Goal: Information Seeking & Learning: Learn about a topic

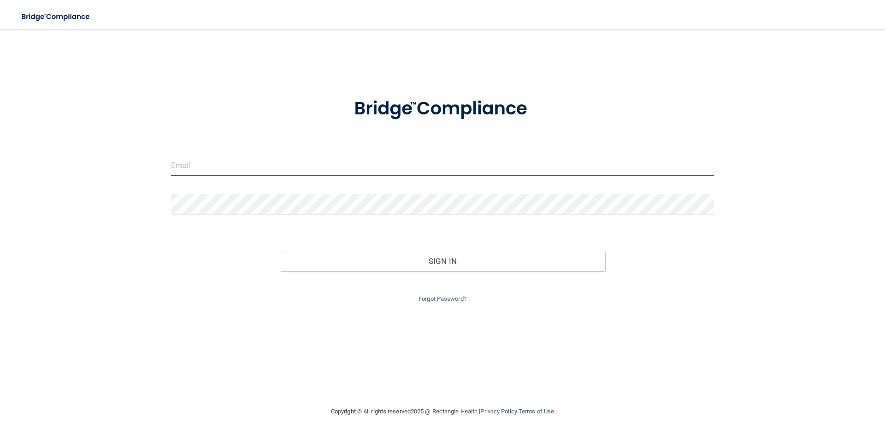
click at [408, 165] on input "email" at bounding box center [442, 165] width 543 height 21
type input "[EMAIL_ADDRESS][DOMAIN_NAME]"
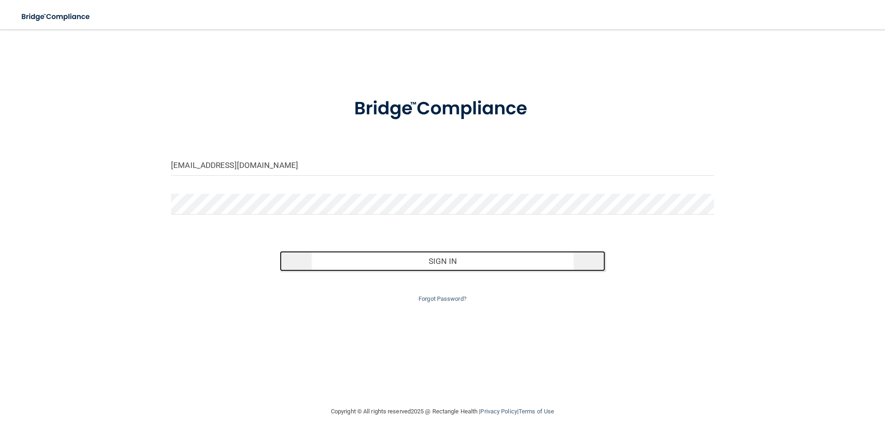
click at [378, 262] on button "Sign In" at bounding box center [443, 261] width 326 height 20
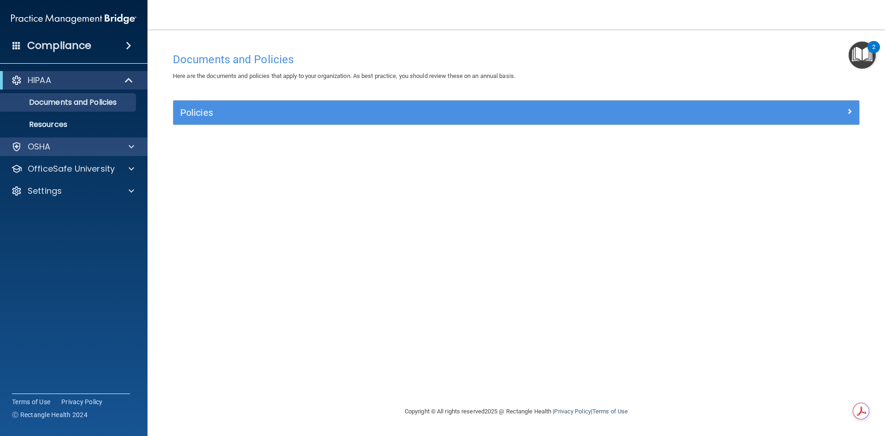
click at [29, 140] on div "OSHA" at bounding box center [74, 146] width 148 height 18
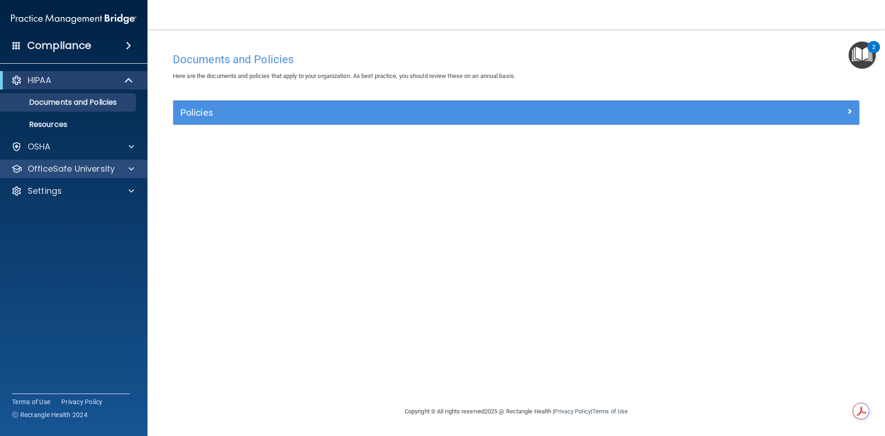
click at [59, 162] on div "OfficeSafe University" at bounding box center [74, 169] width 148 height 18
click at [110, 169] on p "OfficeSafe University" at bounding box center [71, 168] width 87 height 11
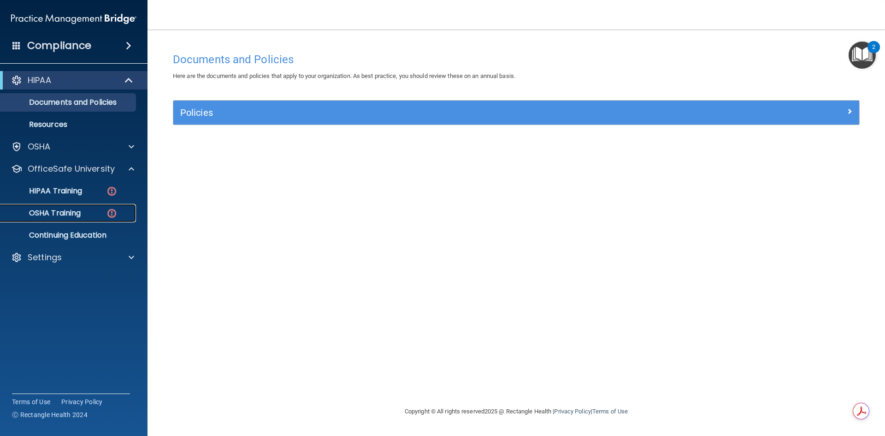
click at [83, 209] on div "OSHA Training" at bounding box center [69, 212] width 126 height 9
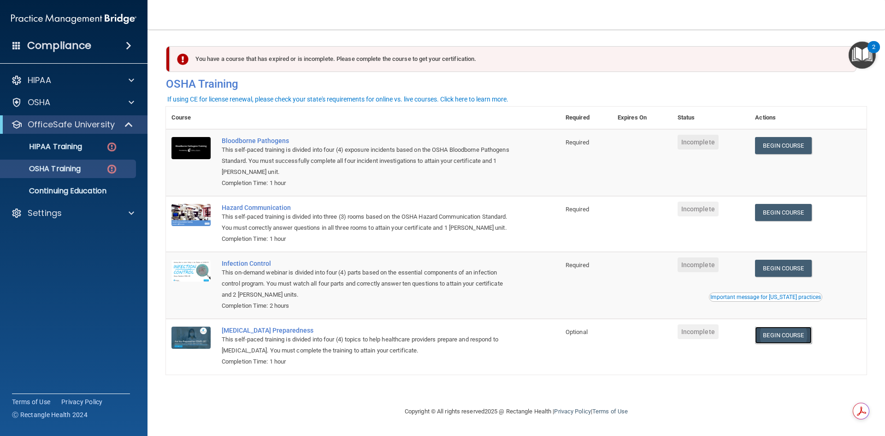
click at [784, 331] on link "Begin Course" at bounding box center [783, 334] width 56 height 17
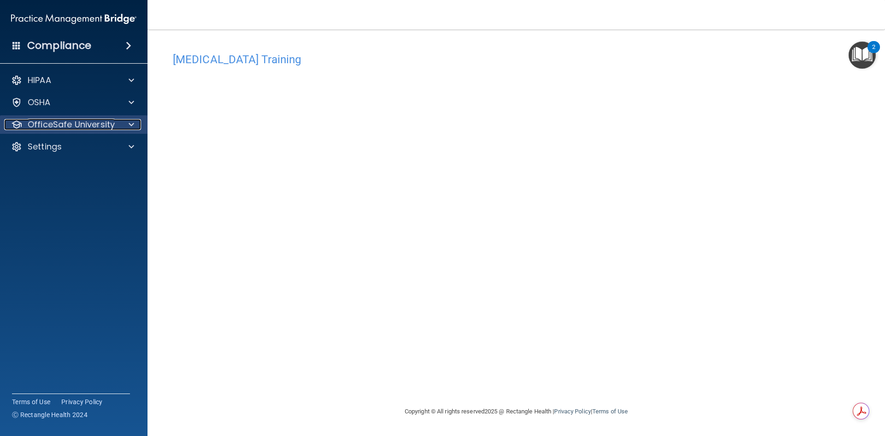
click at [117, 130] on div "OfficeSafe University" at bounding box center [61, 124] width 114 height 11
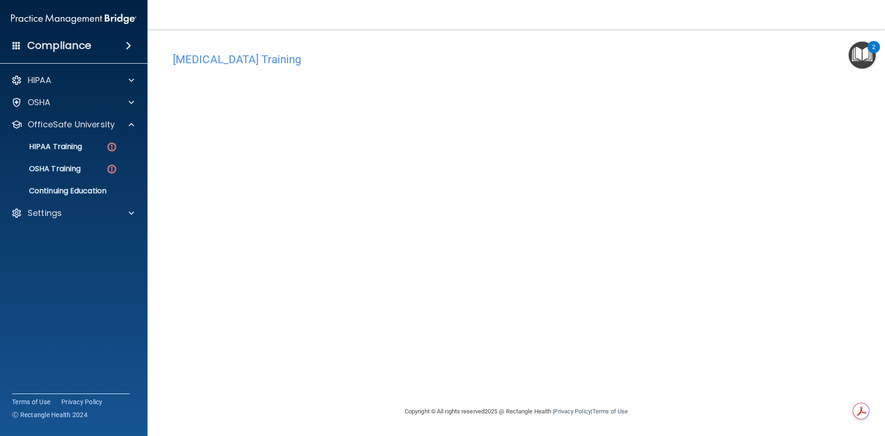
click at [860, 57] on img "Open Resource Center, 2 new notifications" at bounding box center [862, 54] width 27 height 27
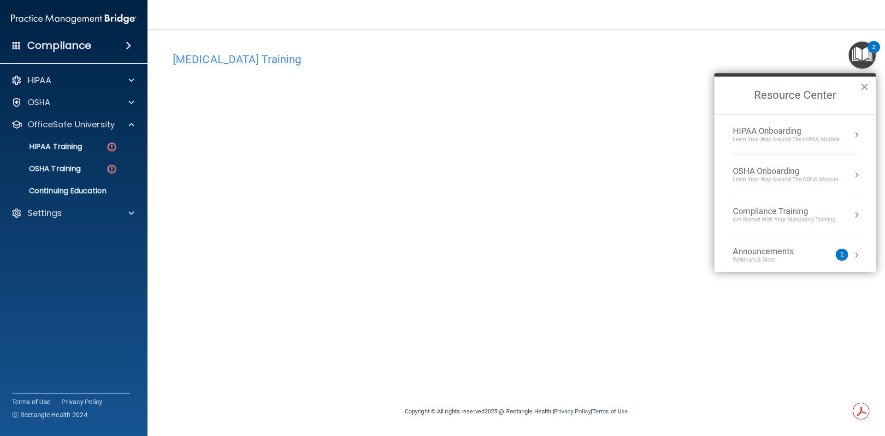
click at [812, 250] on div "Announcements" at bounding box center [772, 251] width 79 height 10
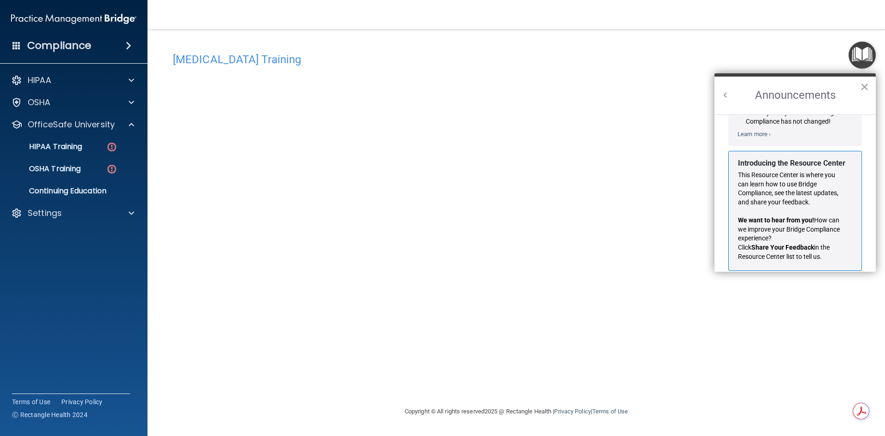
scroll to position [162, 0]
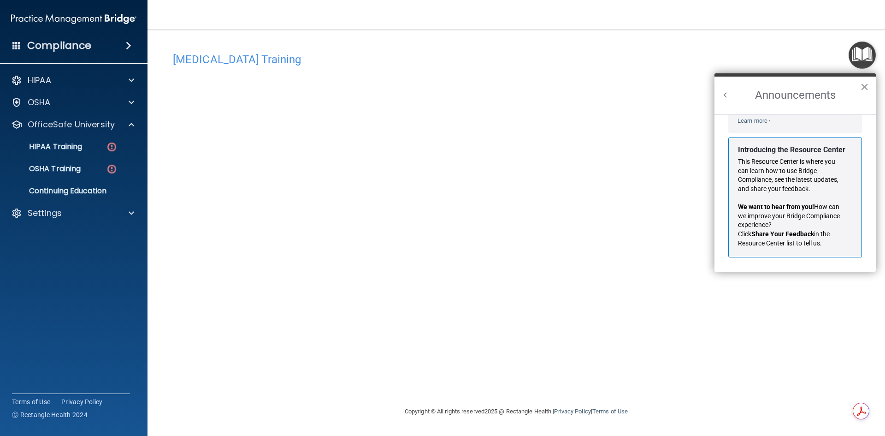
click at [864, 87] on button "×" at bounding box center [864, 86] width 9 height 15
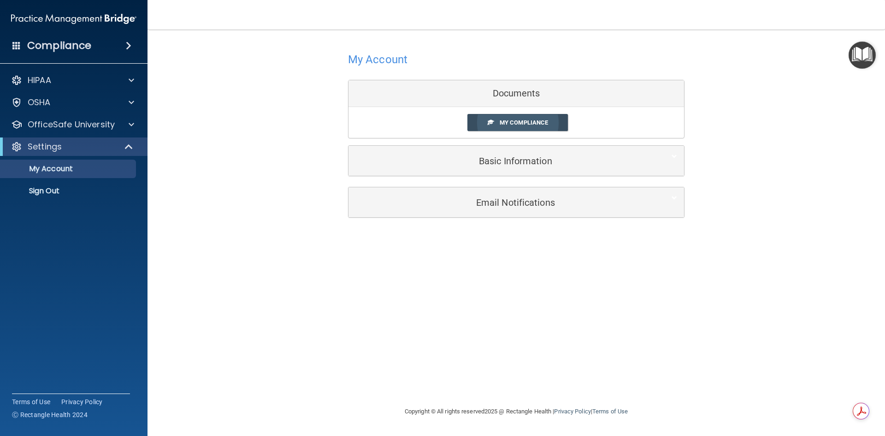
click at [526, 127] on link "My Compliance" at bounding box center [517, 122] width 101 height 17
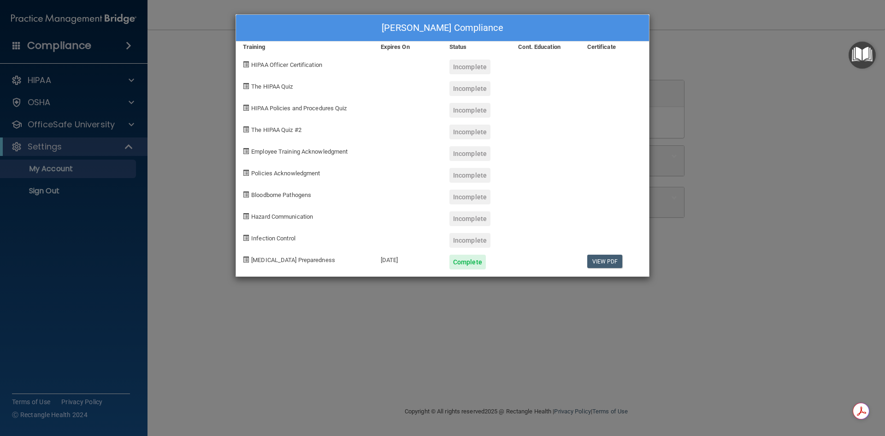
click at [199, 91] on div "[PERSON_NAME] Compliance Training Expires On Status Cont. Education Certificate…" at bounding box center [442, 218] width 885 height 436
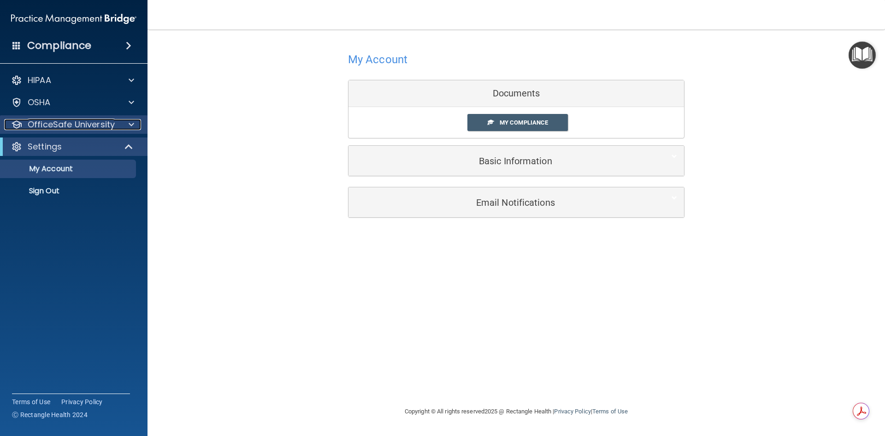
click at [75, 128] on p "OfficeSafe University" at bounding box center [71, 124] width 87 height 11
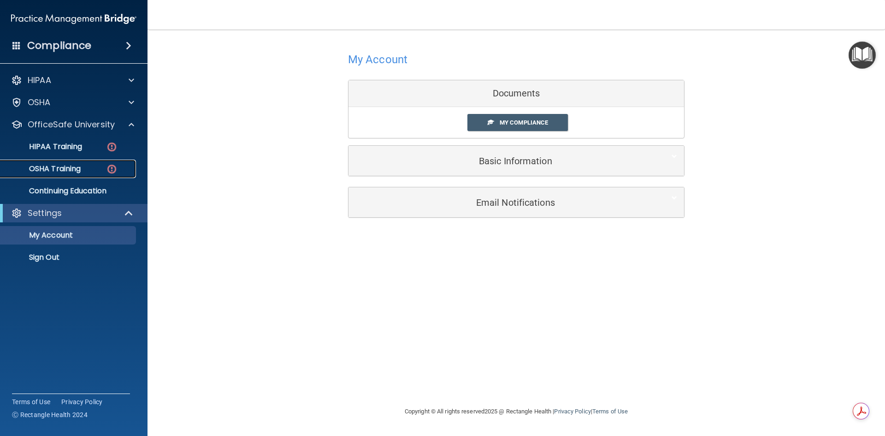
click at [81, 171] on p "OSHA Training" at bounding box center [43, 168] width 75 height 9
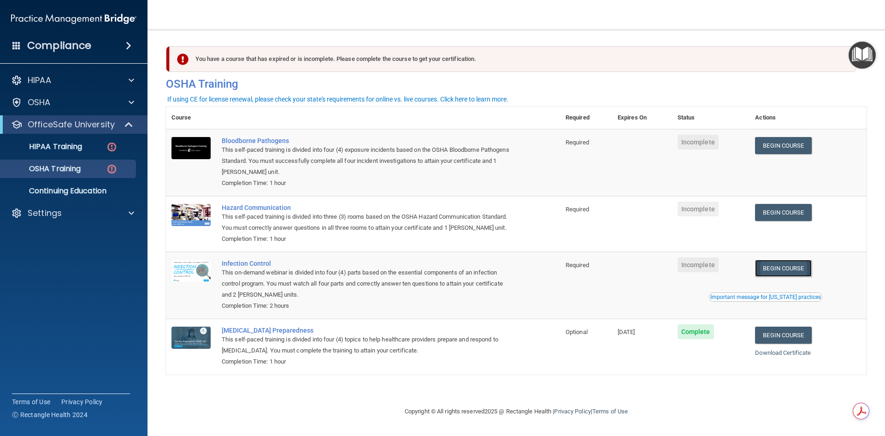
click at [799, 267] on link "Begin Course" at bounding box center [783, 268] width 56 height 17
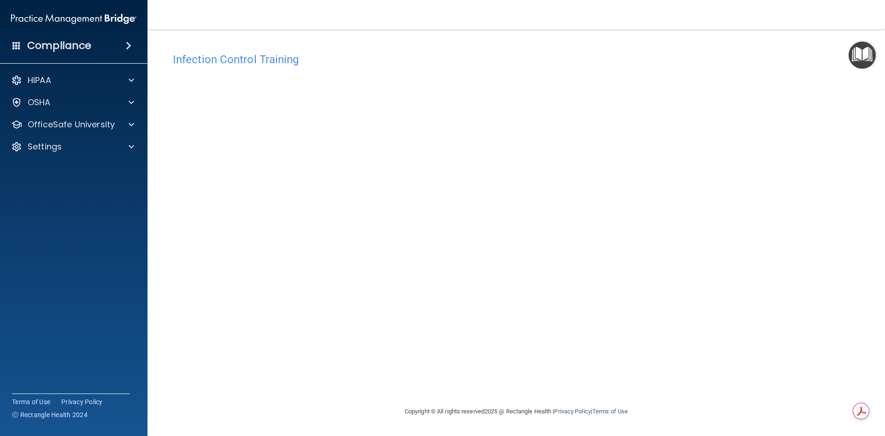
drag, startPoint x: 666, startPoint y: 382, endPoint x: 576, endPoint y: 396, distance: 91.5
click at [666, 382] on div "Infection Control Training This course doesn’t expire until . Are you sure you …" at bounding box center [516, 227] width 701 height 358
